Goal: Information Seeking & Learning: Learn about a topic

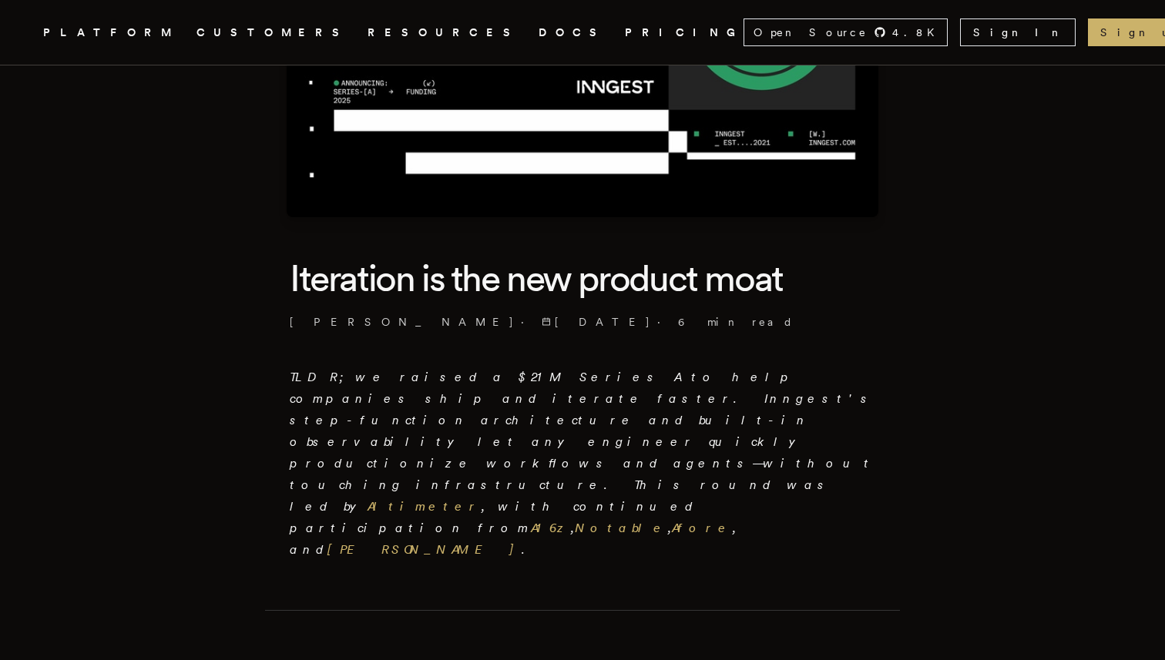
scroll to position [230, 0]
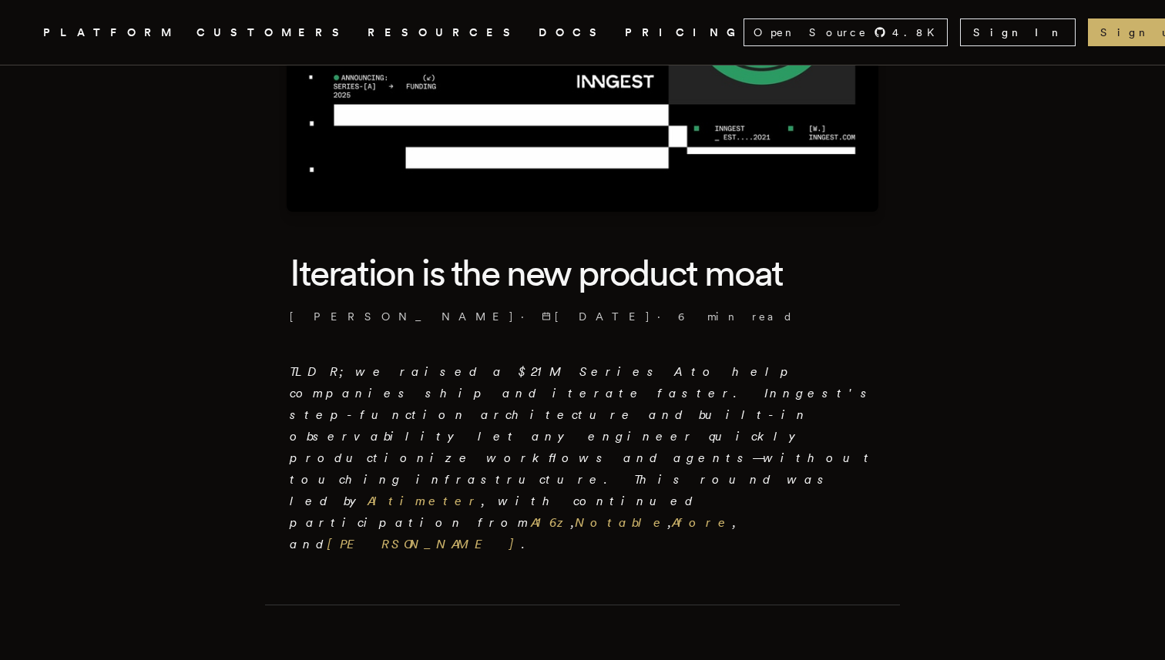
click at [462, 33] on icon "Global" at bounding box center [510, 90] width 96 height 128
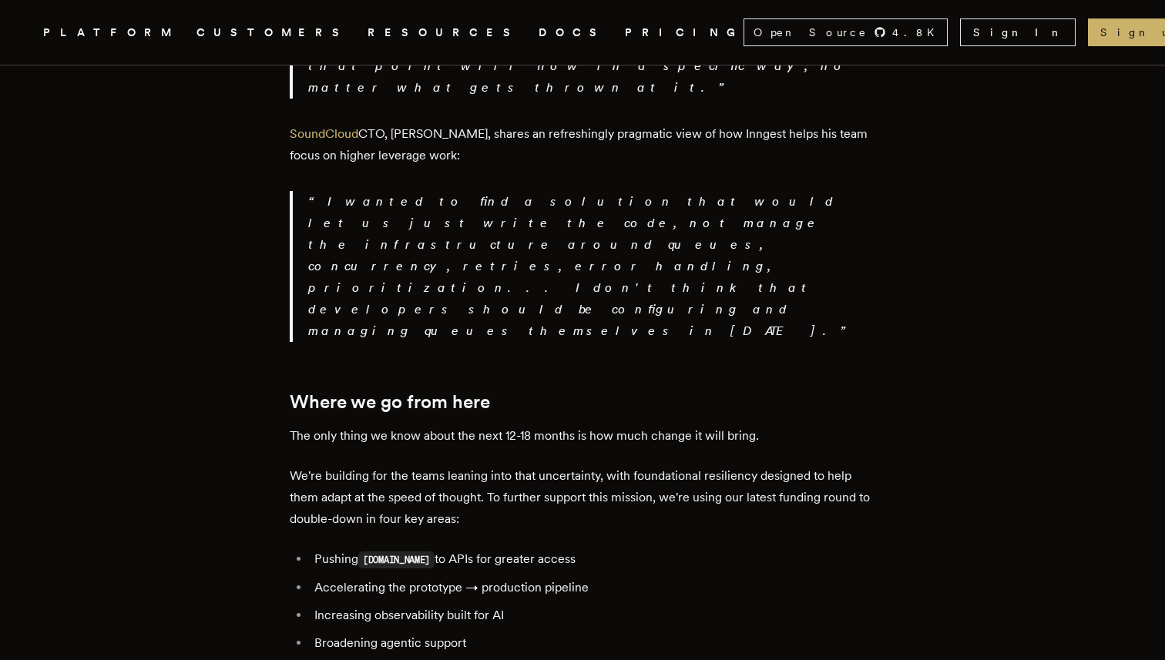
scroll to position [2963, 0]
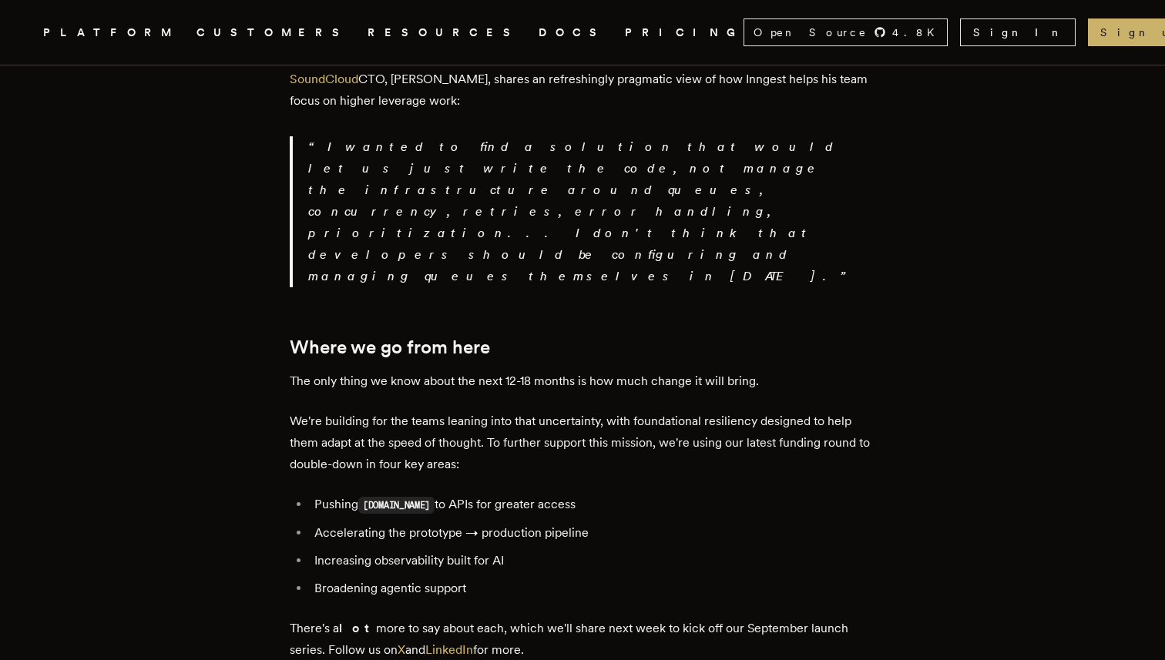
click at [731, 618] on p "There's a lot more to say about each, which we'll share next week to kick off o…" at bounding box center [583, 639] width 586 height 43
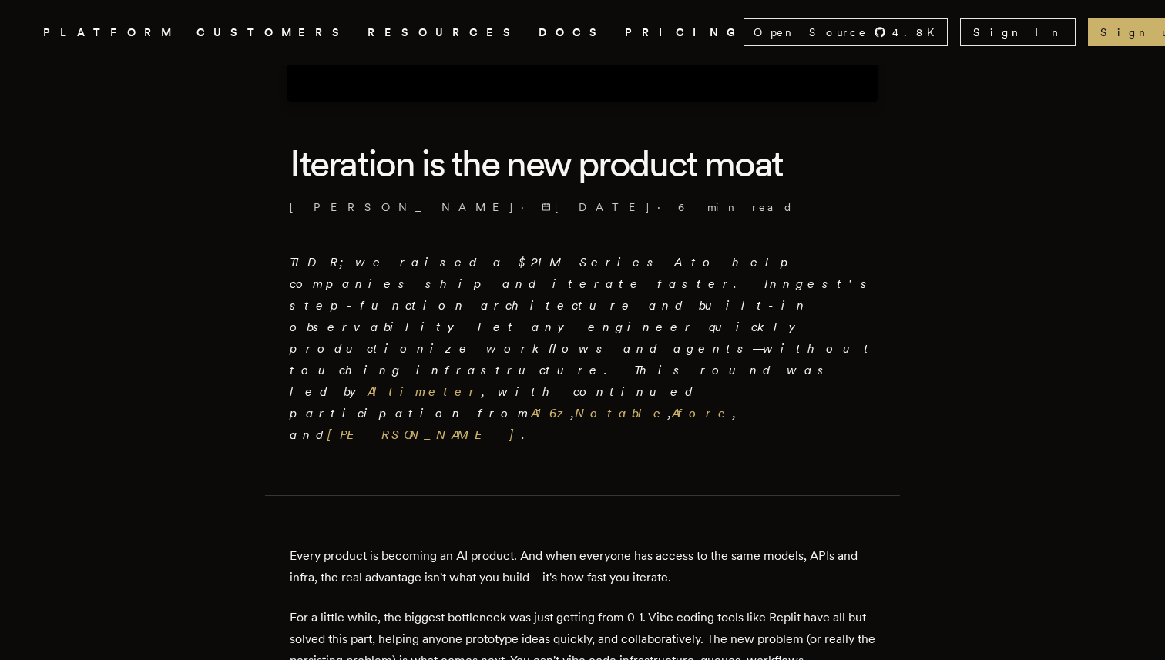
scroll to position [0, 0]
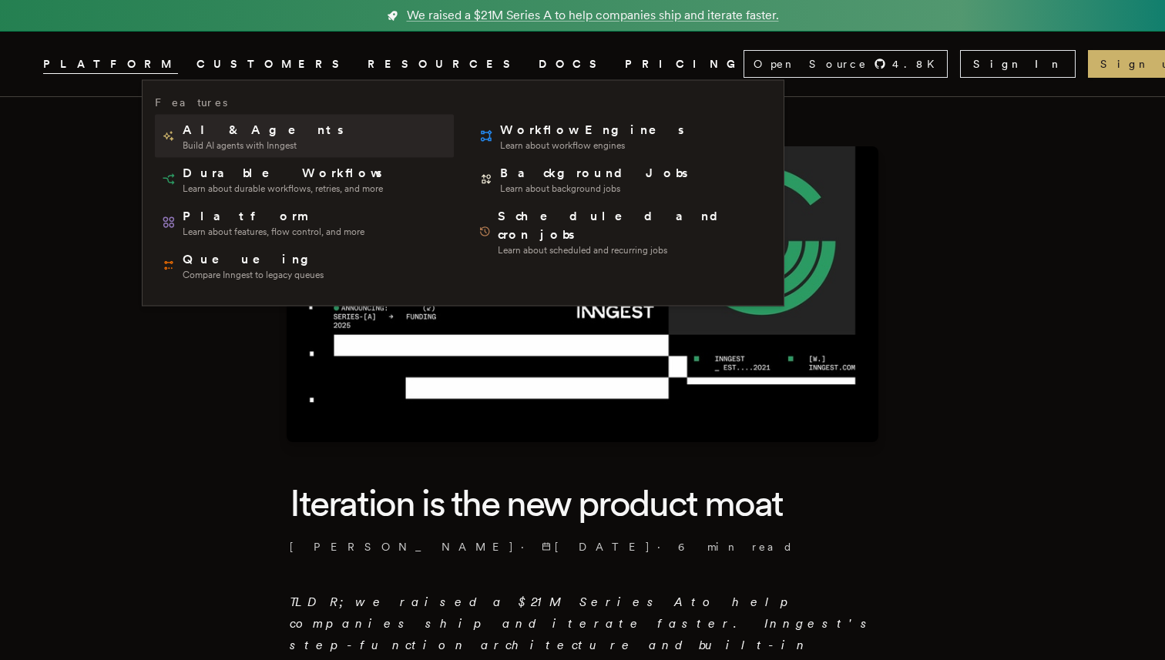
click at [210, 137] on span "AI & Agents" at bounding box center [264, 130] width 163 height 18
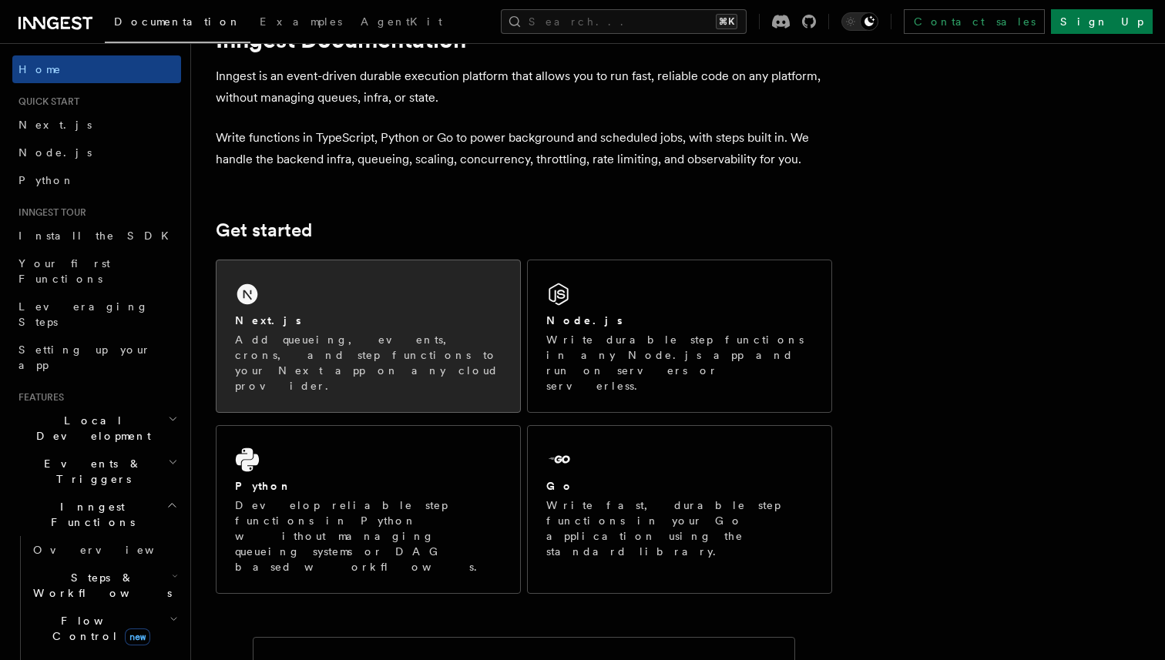
scroll to position [70, 0]
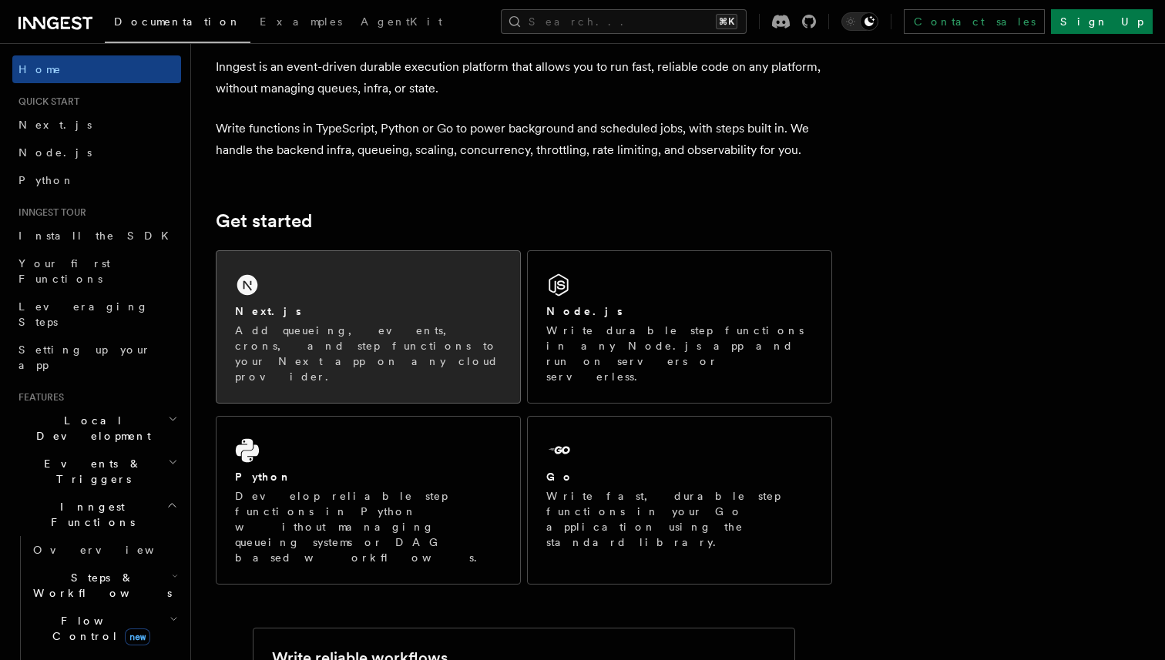
click at [482, 335] on p "Add queueing, events, crons, and step functions to your Next app on any cloud p…" at bounding box center [368, 354] width 267 height 62
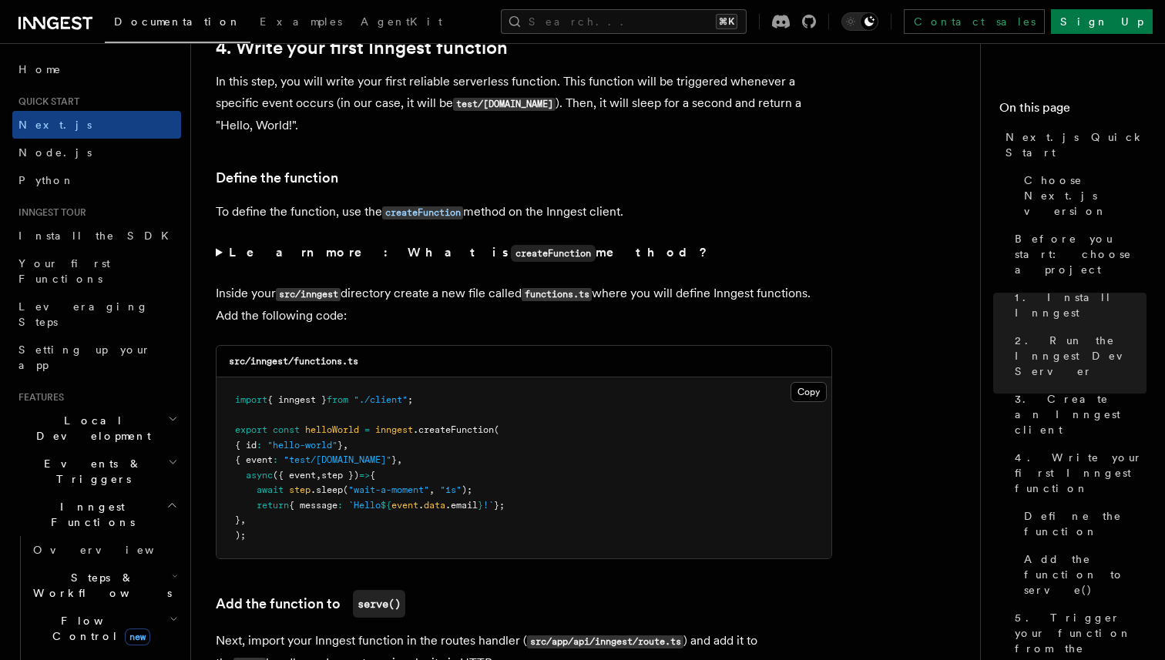
scroll to position [2600, 0]
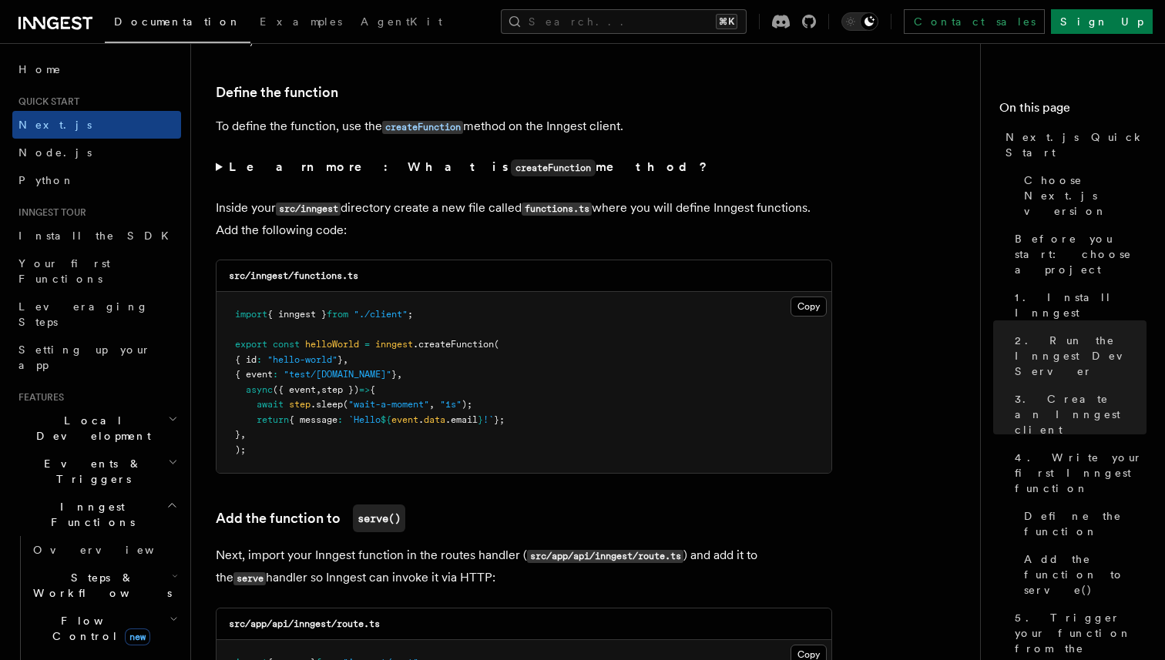
click at [220, 168] on summary "Learn more: What is createFunction method?" at bounding box center [524, 167] width 617 height 22
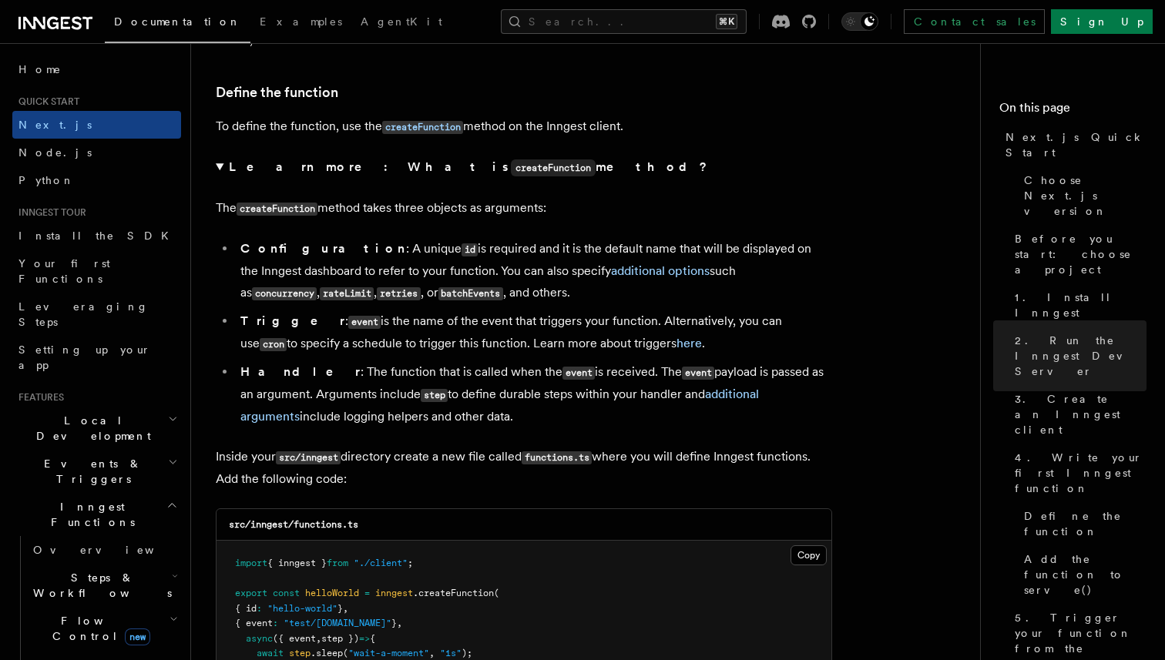
click at [220, 170] on summary "Learn more: What is createFunction method?" at bounding box center [524, 167] width 617 height 22
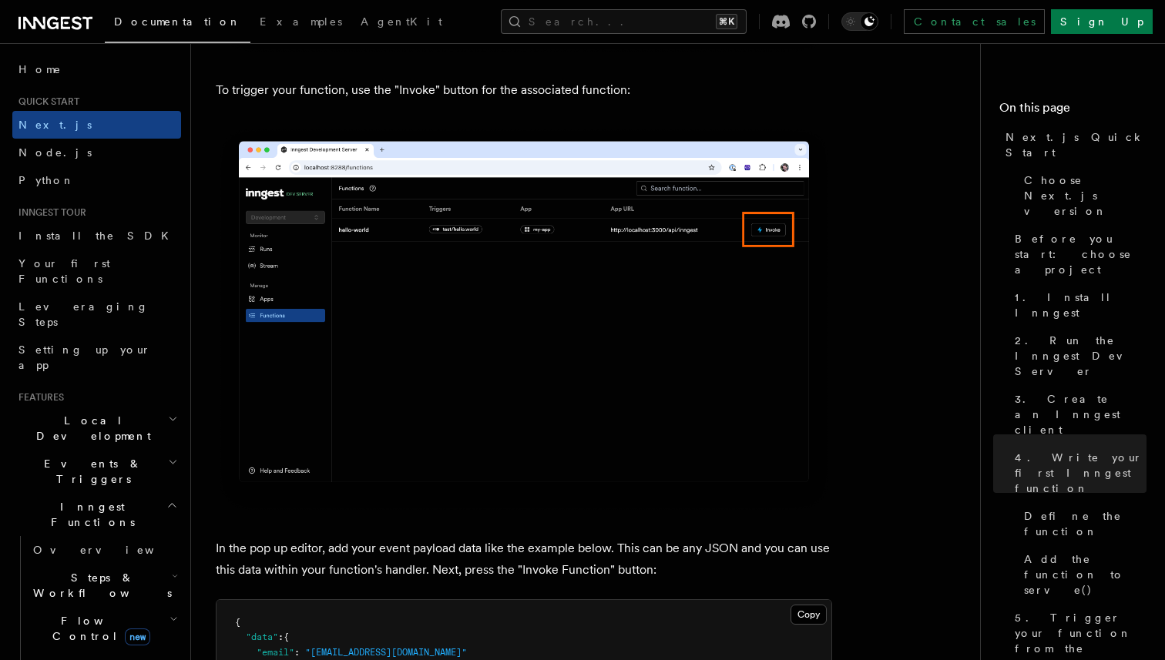
scroll to position [4179, 0]
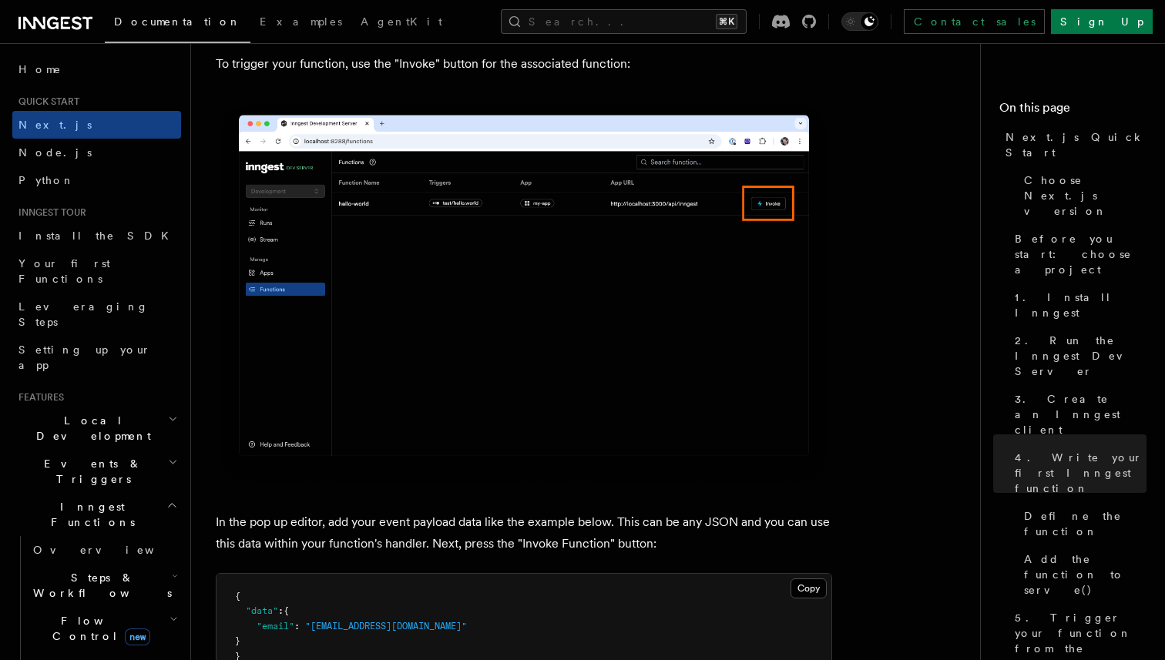
click at [55, 23] on icon at bounding box center [53, 23] width 12 height 12
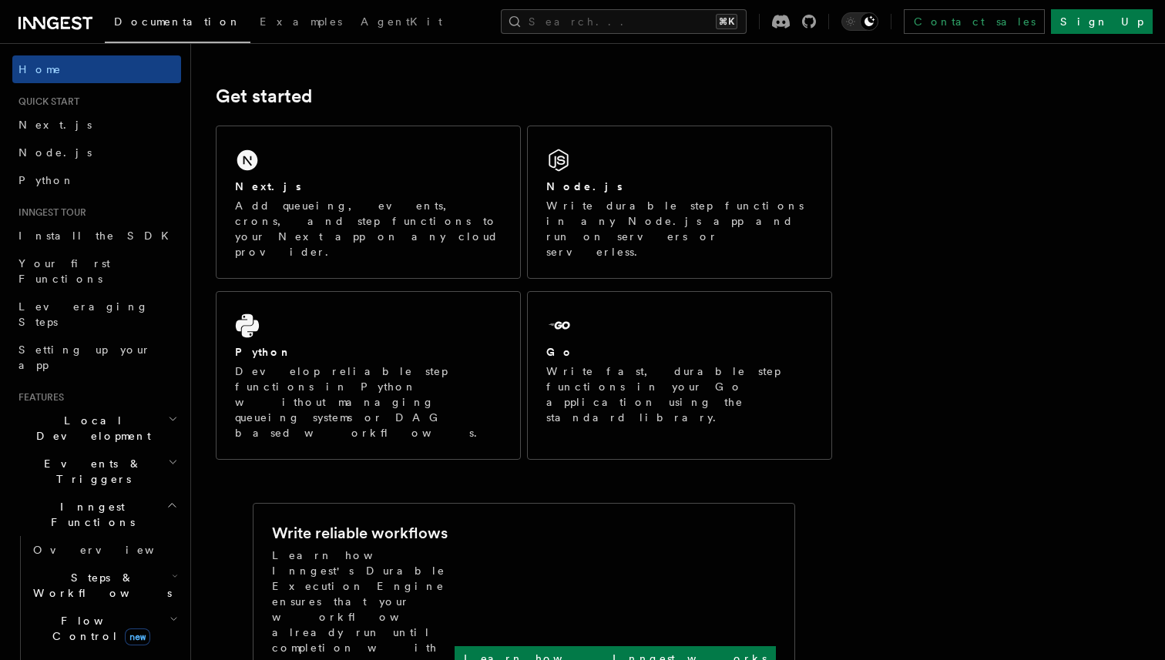
scroll to position [207, 0]
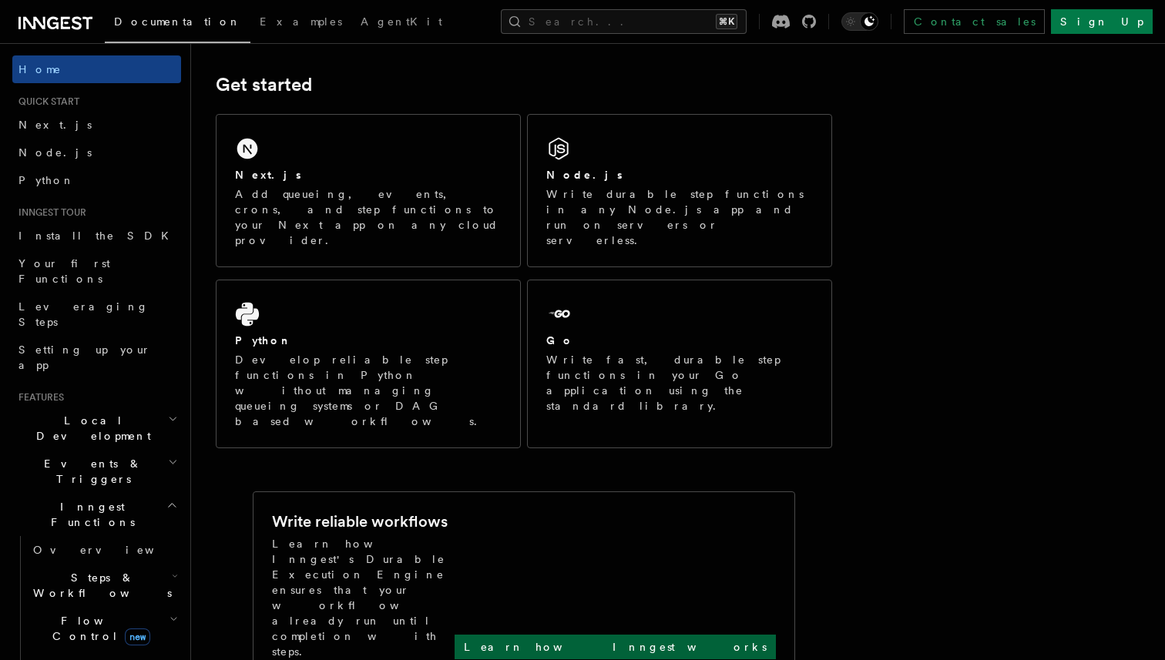
click at [727, 640] on p "Learn how Inngest works" at bounding box center [615, 647] width 303 height 15
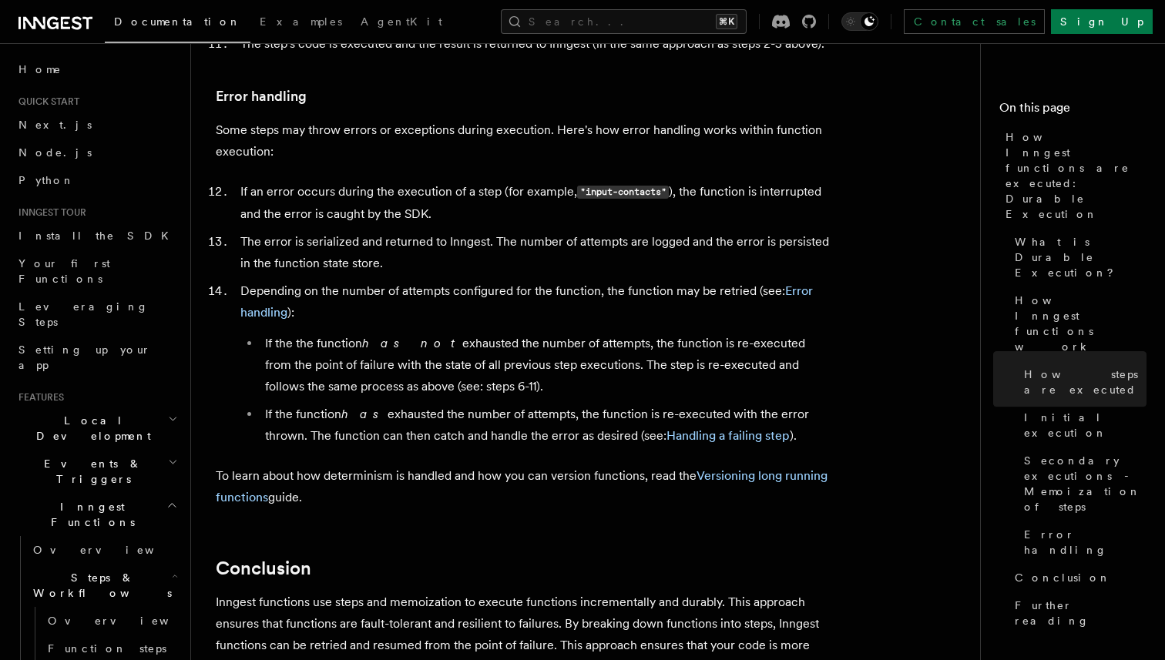
scroll to position [2906, 0]
